Goal: Task Accomplishment & Management: Manage account settings

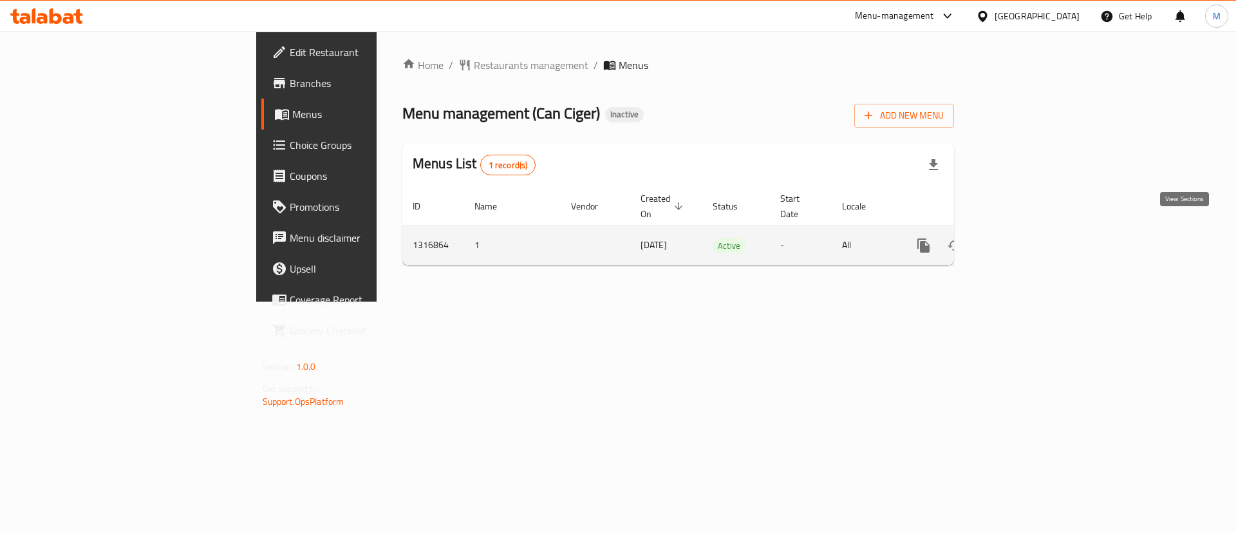
click at [1032, 238] on link "enhanced table" at bounding box center [1016, 245] width 31 height 31
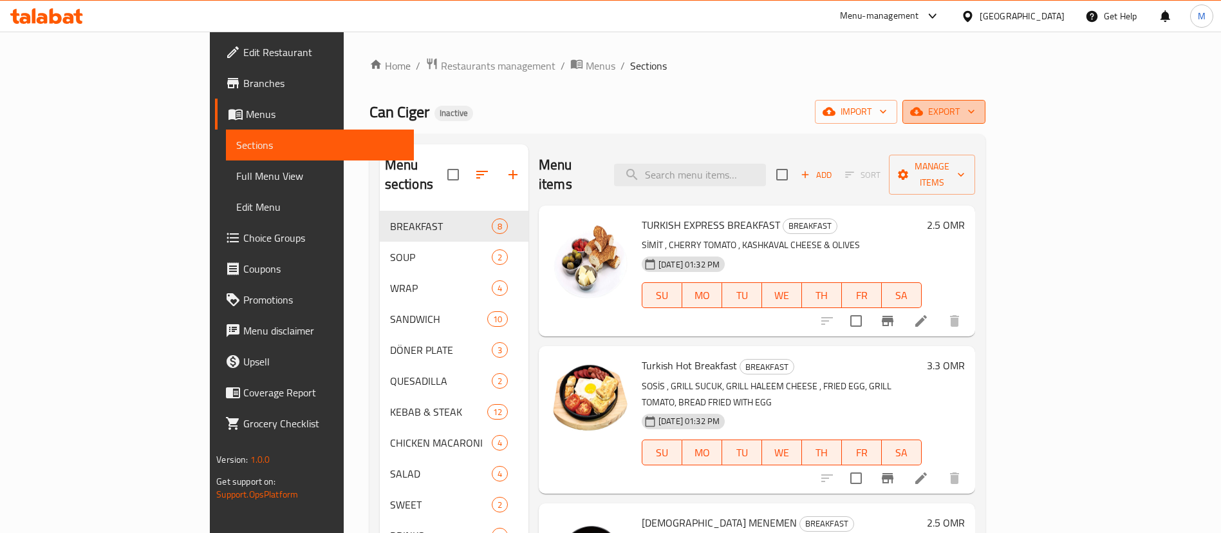
click at [976, 109] on span "export" at bounding box center [944, 112] width 62 height 16
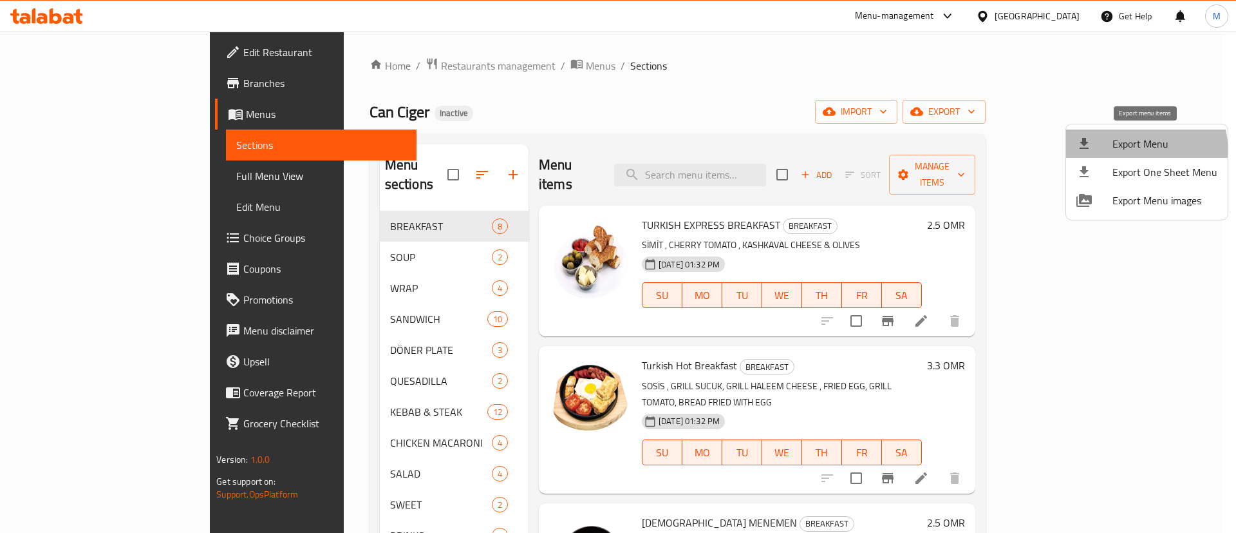
click at [1117, 153] on li "Export Menu" at bounding box center [1147, 143] width 162 height 28
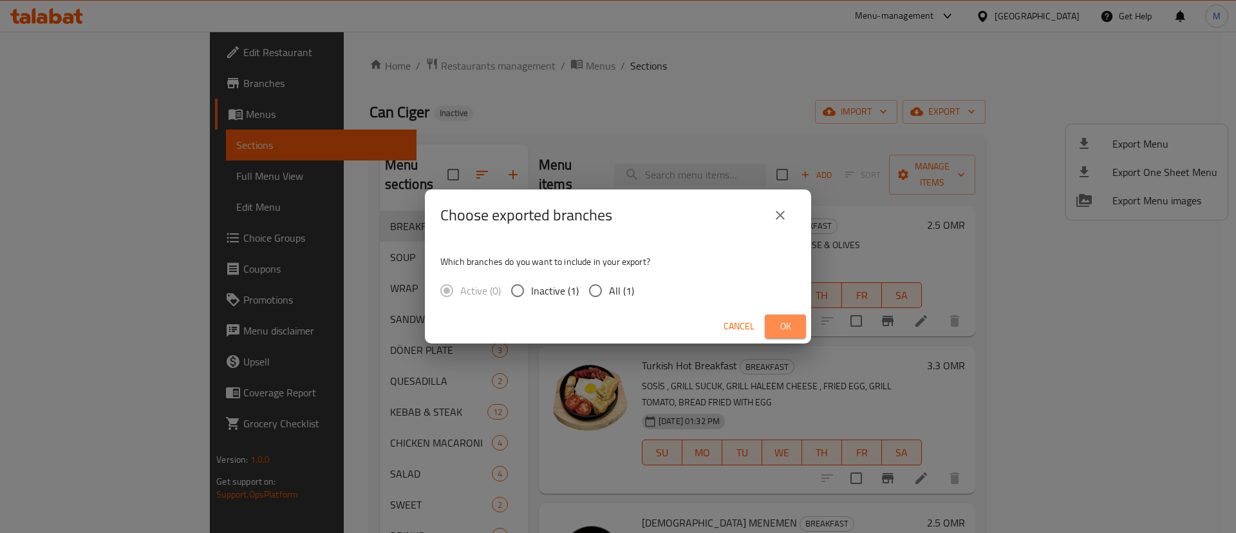
click at [774, 324] on button "Ok" at bounding box center [785, 326] width 41 height 24
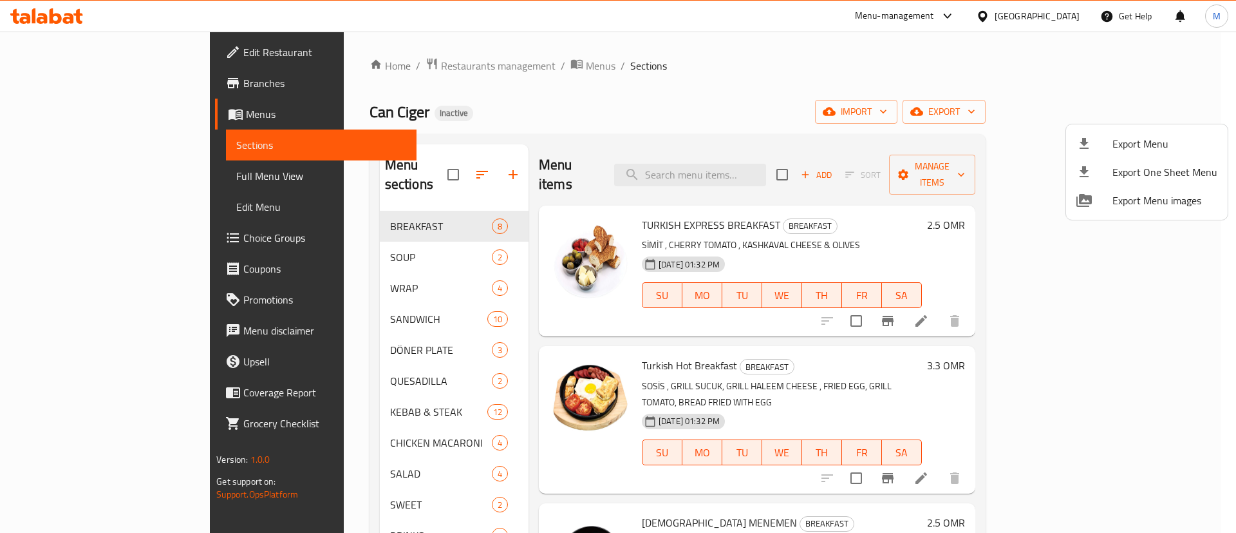
click at [82, 183] on div at bounding box center [618, 266] width 1236 height 533
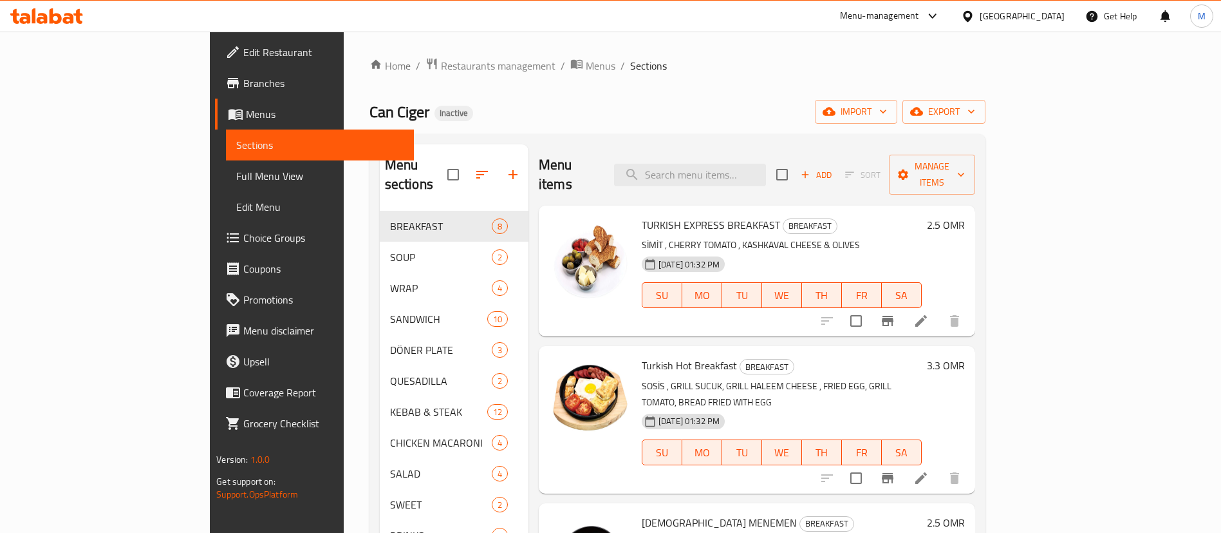
drag, startPoint x: 82, startPoint y: 183, endPoint x: 223, endPoint y: 10, distance: 222.9
click at [236, 183] on span "Full Menu View" at bounding box center [319, 175] width 167 height 15
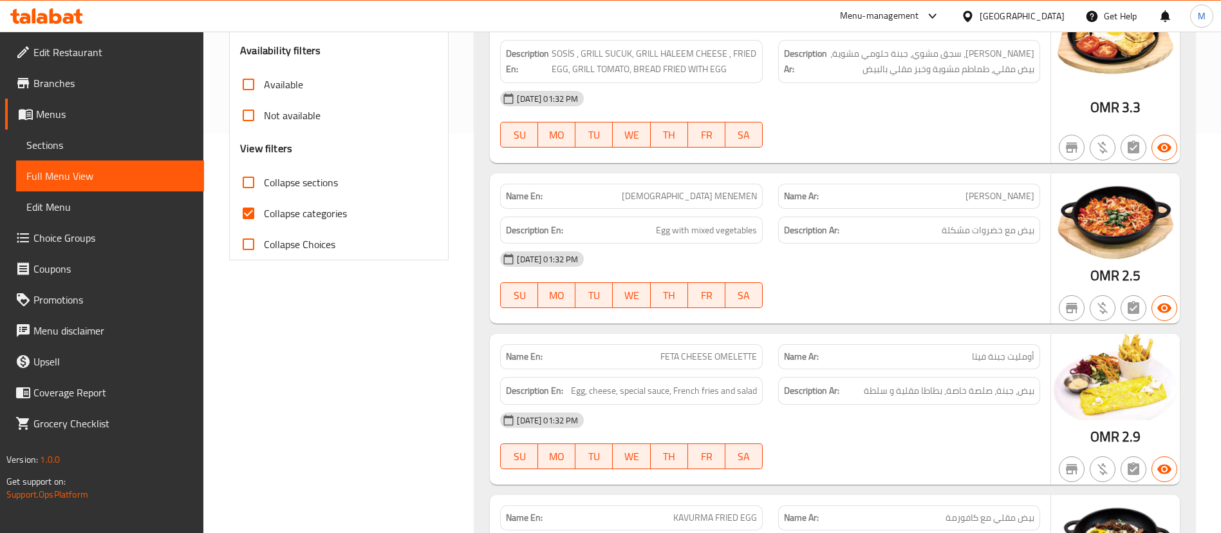
scroll to position [406, 0]
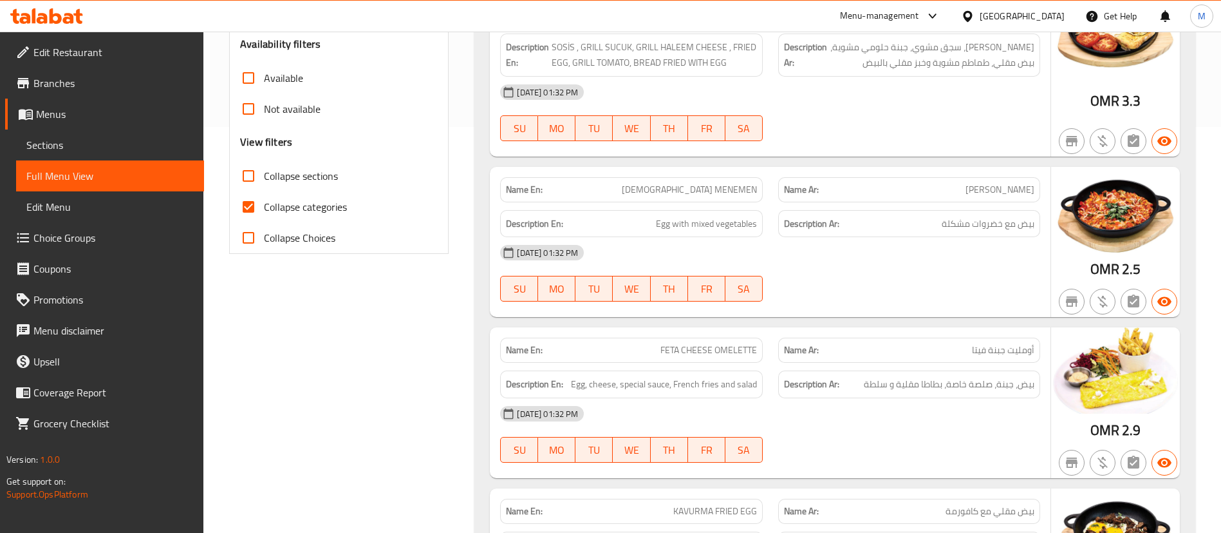
click at [286, 180] on span "Collapse sections" at bounding box center [301, 175] width 74 height 15
click at [264, 180] on input "Collapse sections" at bounding box center [248, 175] width 31 height 31
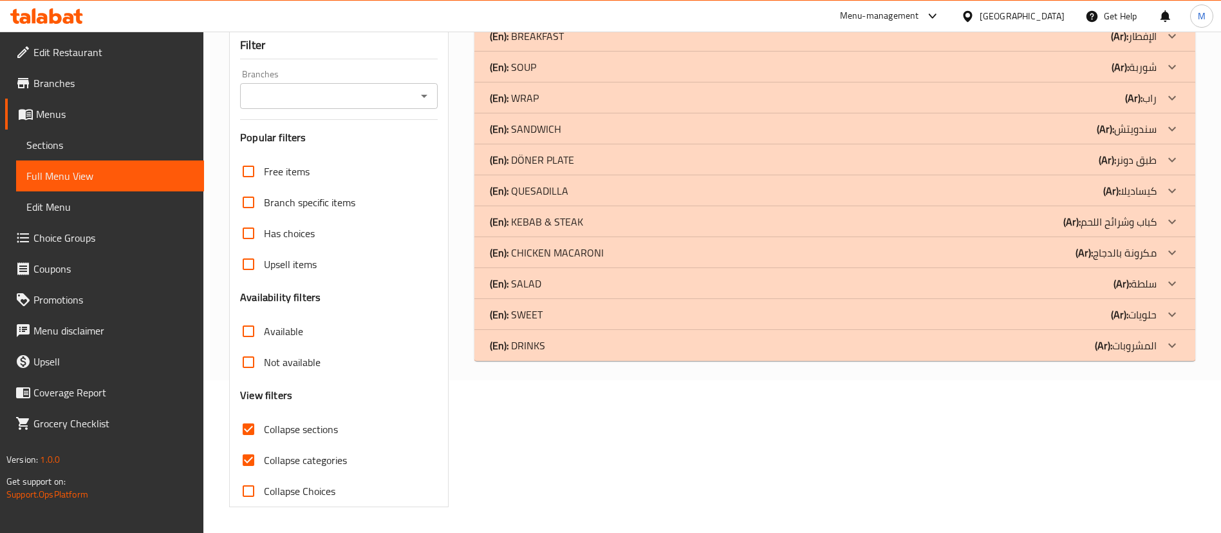
scroll to position [153, 0]
click at [608, 305] on div "(En): SWEET (Ar): حلويات" at bounding box center [835, 314] width 721 height 31
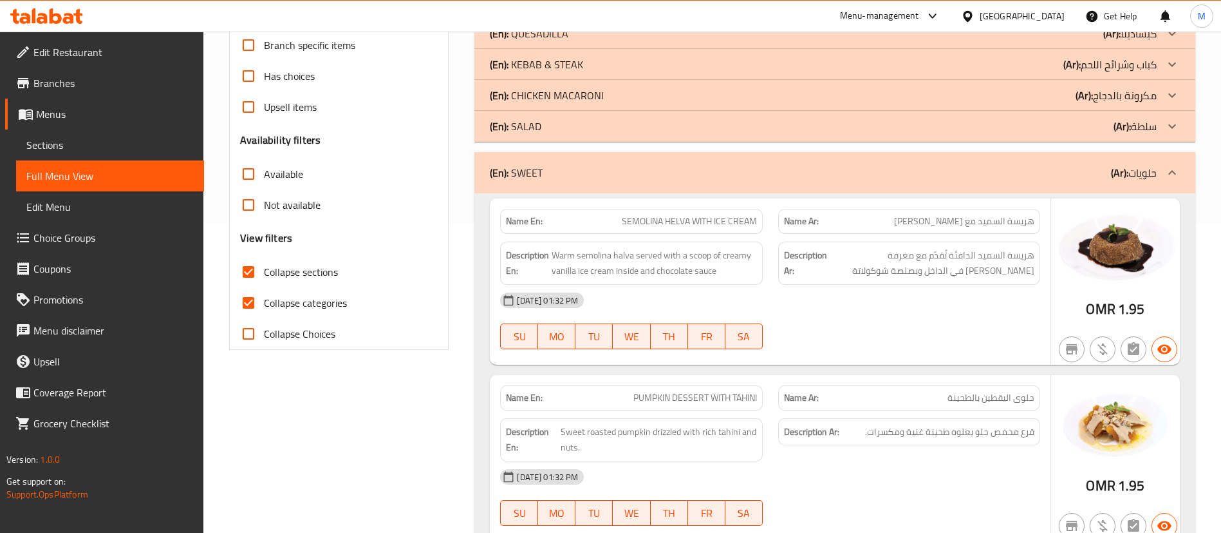
scroll to position [347, 0]
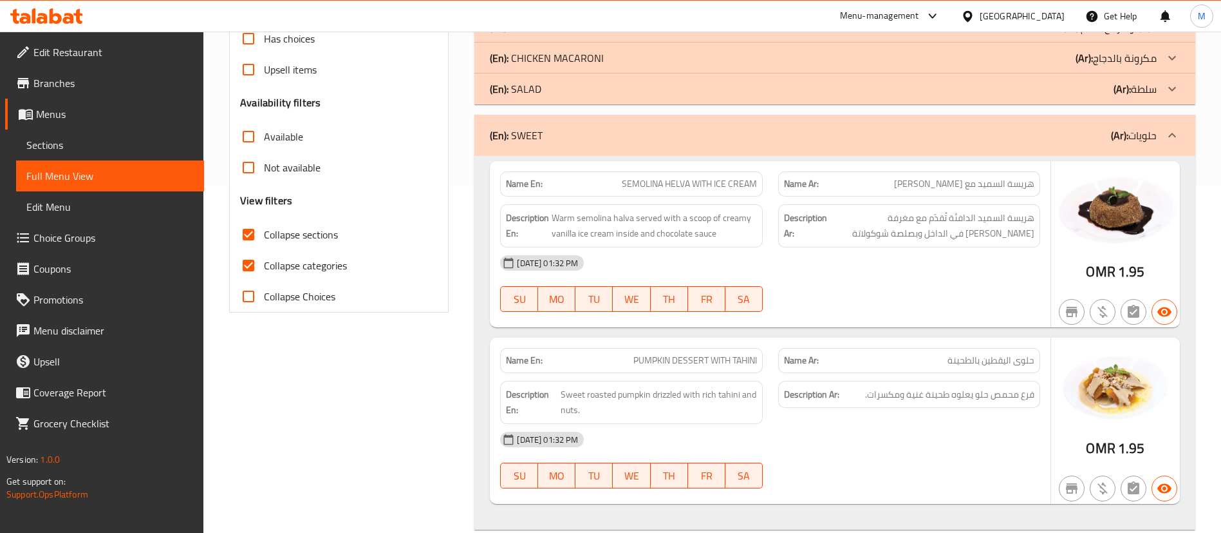
click at [527, 146] on div "(En): SWEET (Ar): حلويات" at bounding box center [835, 135] width 721 height 41
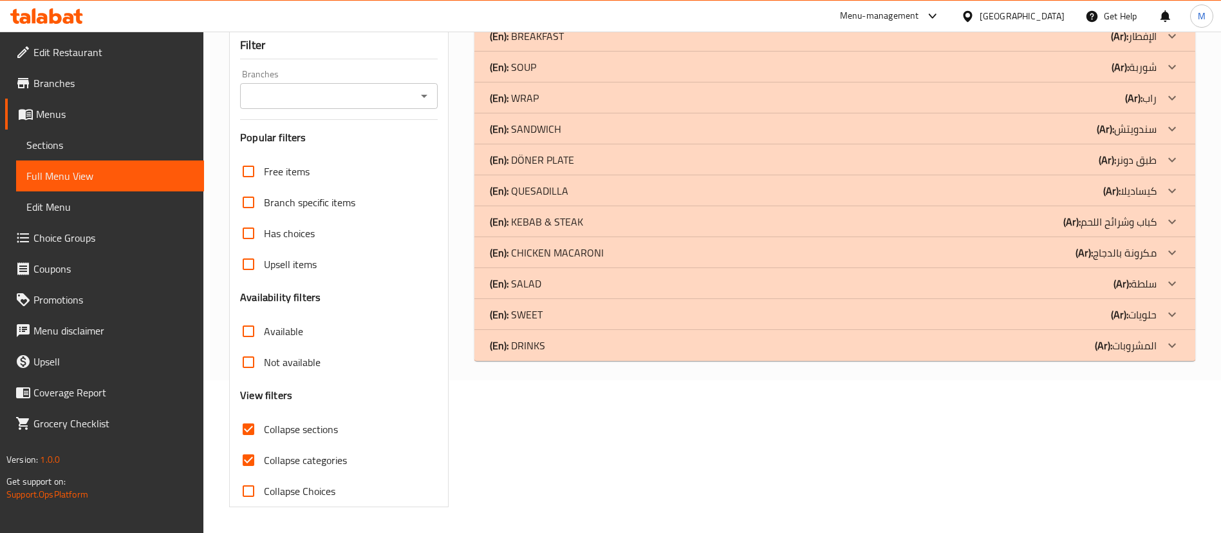
scroll to position [153, 0]
click at [570, 193] on div "(En): QUESADILLA (Ar): [PERSON_NAME]" at bounding box center [823, 190] width 667 height 15
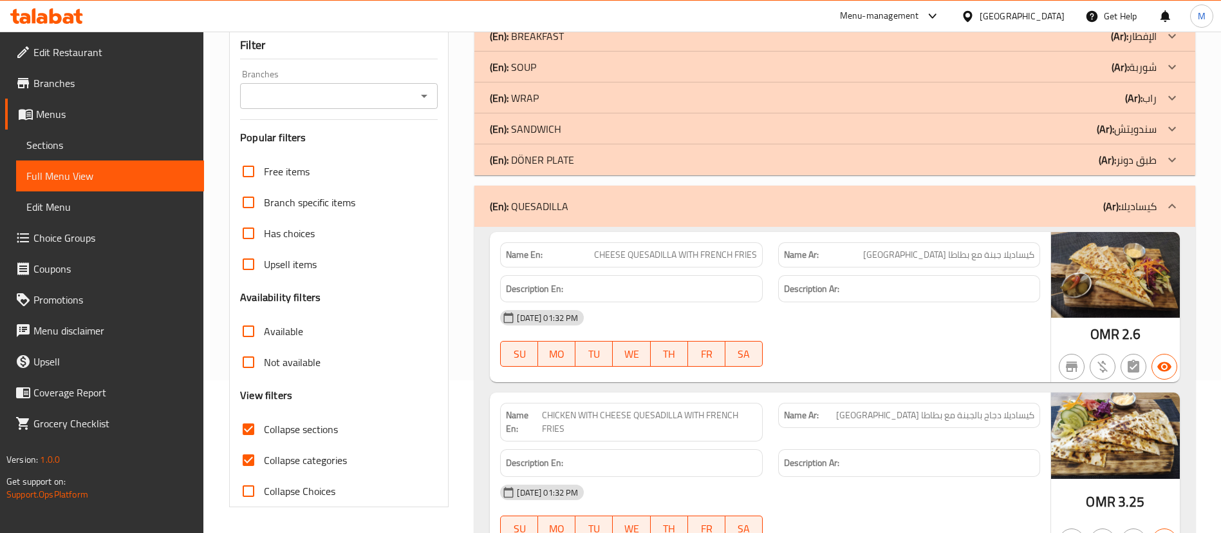
click at [746, 288] on h6 "Description En:" at bounding box center [631, 289] width 250 height 16
click at [637, 222] on div "(En): QUESADILLA (Ar): [PERSON_NAME]" at bounding box center [835, 205] width 721 height 41
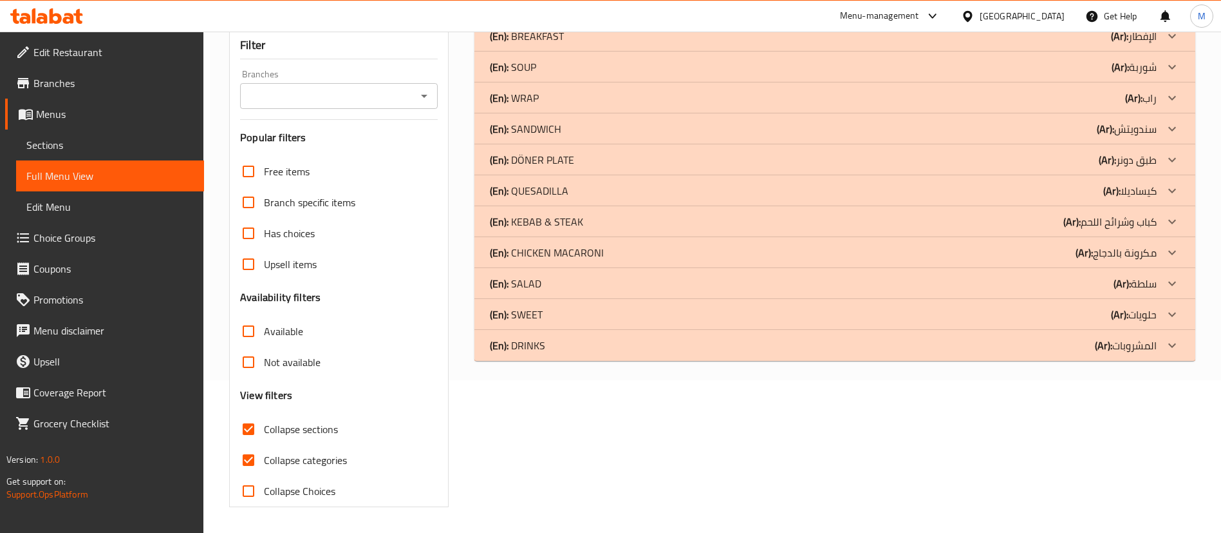
click at [279, 429] on span "Collapse sections" at bounding box center [301, 428] width 74 height 15
click at [264, 429] on input "Collapse sections" at bounding box center [248, 428] width 31 height 31
checkbox input "false"
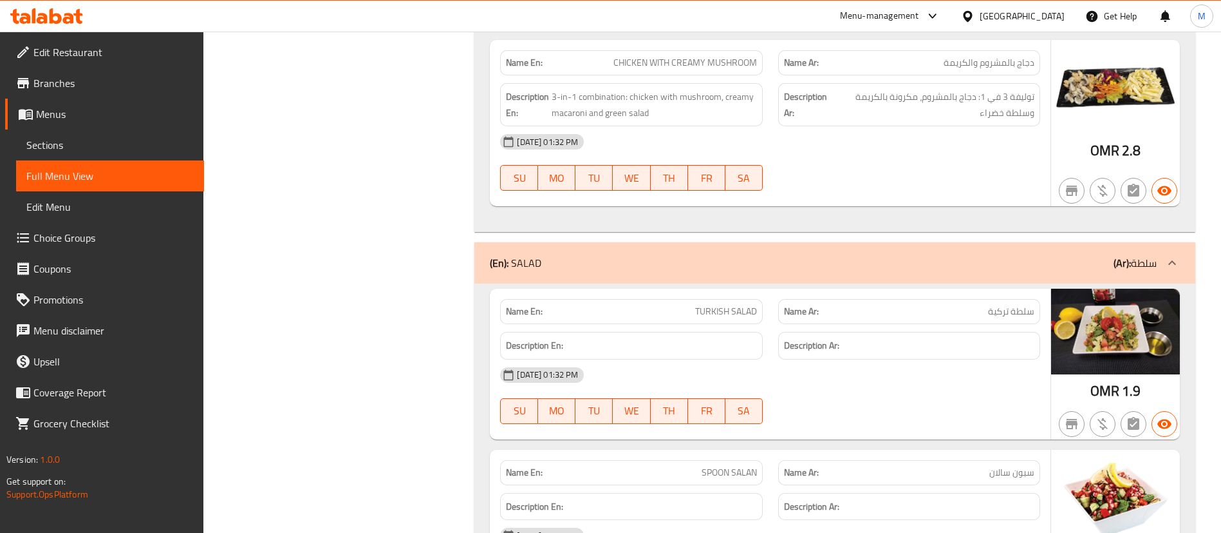
scroll to position [8574, 0]
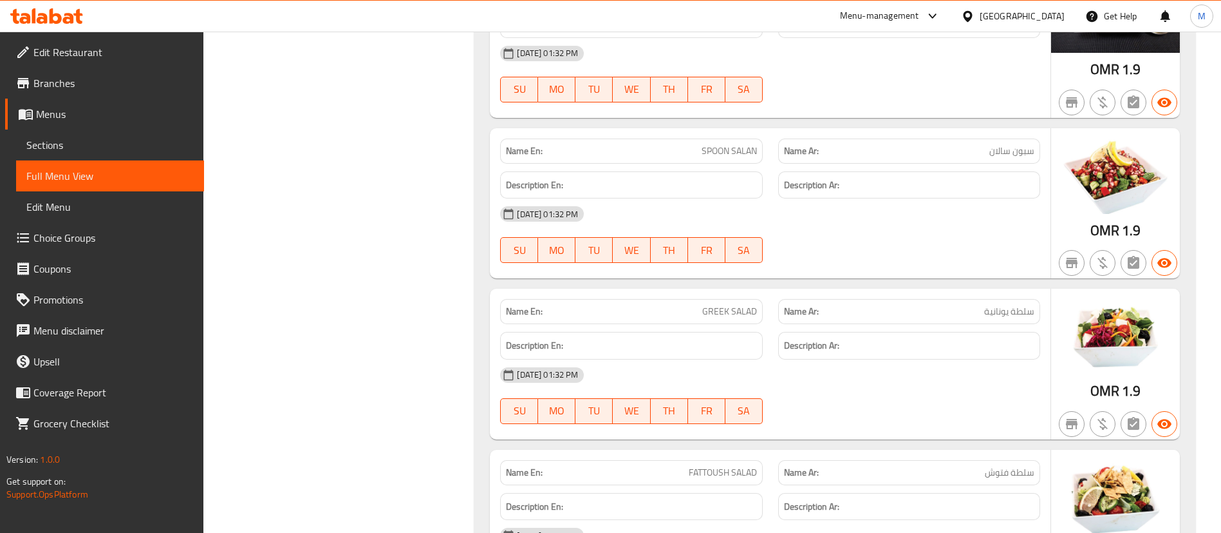
click at [123, 47] on span "Edit Restaurant" at bounding box center [113, 51] width 160 height 15
